Goal: Information Seeking & Learning: Learn about a topic

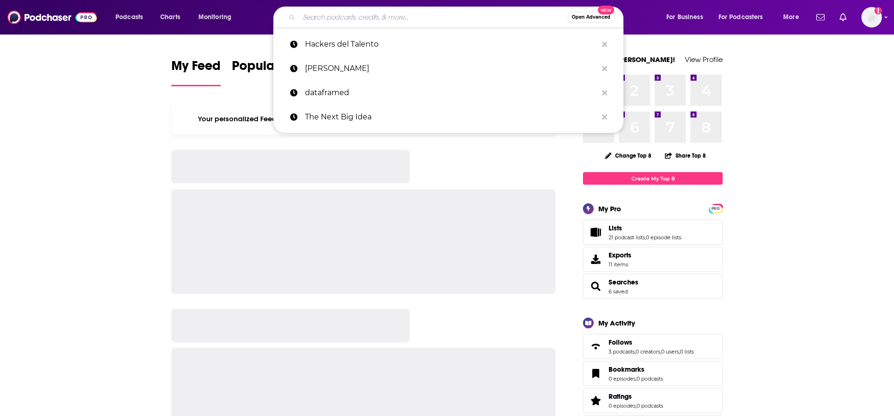
click at [350, 19] on input "Search podcasts, credits, & more..." at bounding box center [433, 17] width 269 height 15
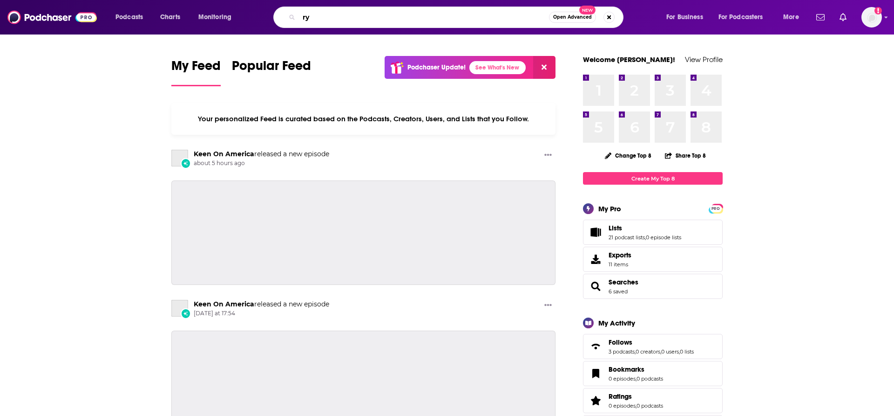
type input "r"
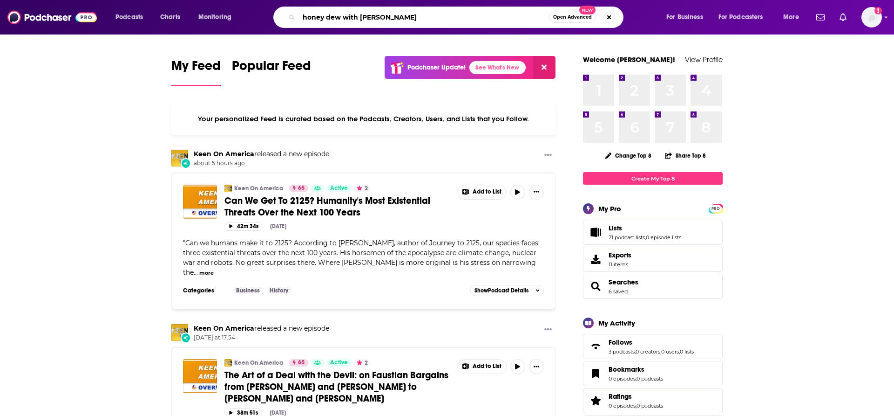
type input "honey dew with [PERSON_NAME]"
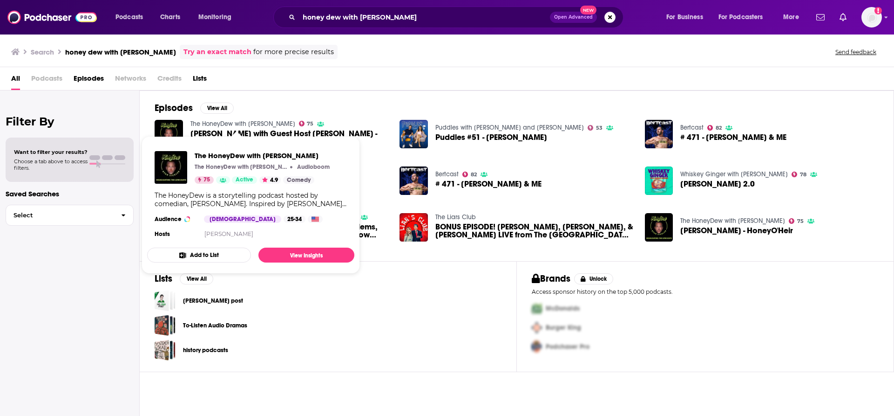
click at [259, 120] on link "The HoneyDew with [PERSON_NAME]" at bounding box center [243, 124] width 105 height 8
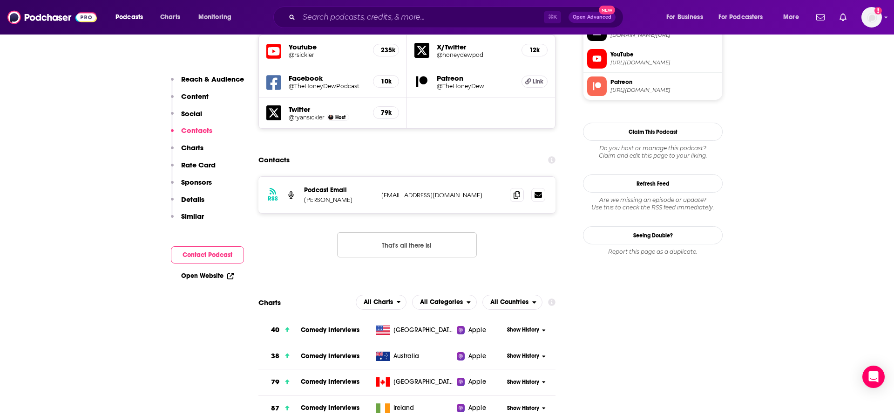
scroll to position [880, 0]
